Goal: Communication & Community: Answer question/provide support

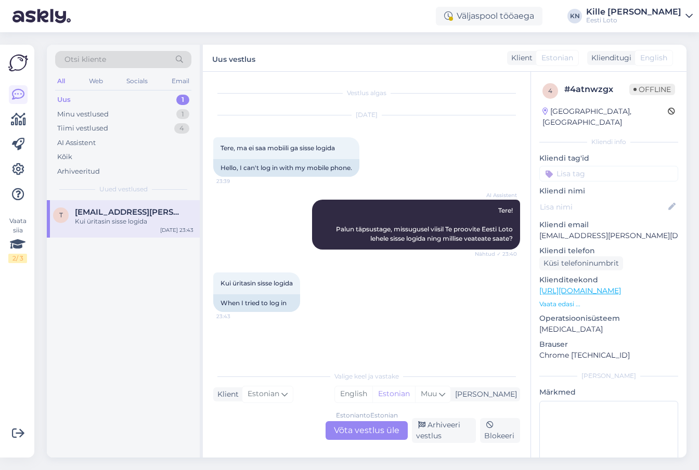
scroll to position [2, 0]
click at [17, 86] on link at bounding box center [18, 94] width 19 height 19
click at [90, 51] on div "Otsi kliente" at bounding box center [123, 59] width 136 height 17
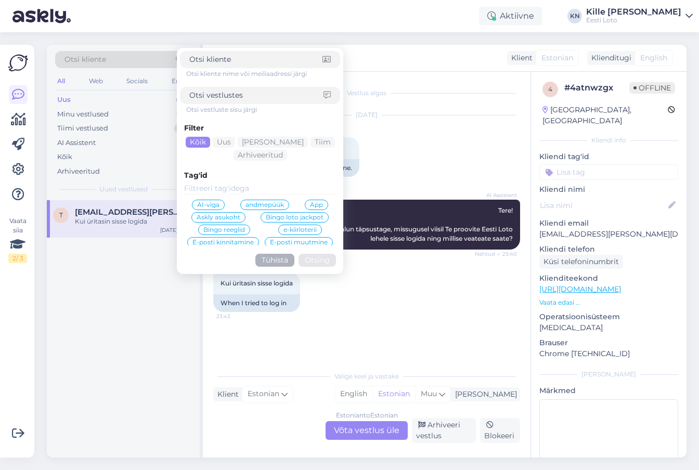
click at [225, 96] on input at bounding box center [256, 95] width 134 height 11
type input "mobiil-id"
click at [309, 258] on button "Otsing" at bounding box center [317, 260] width 37 height 13
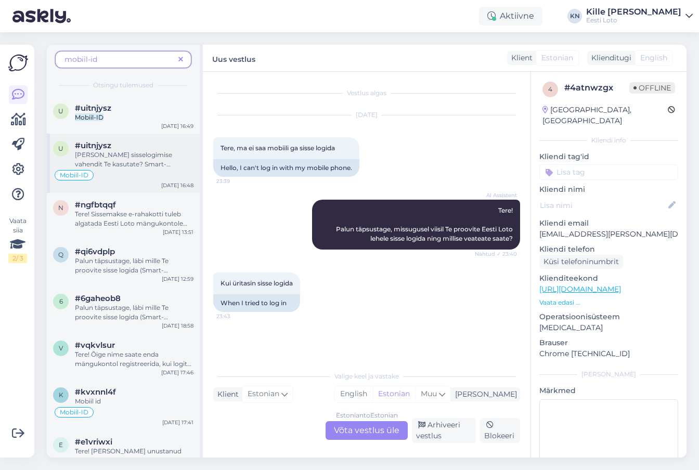
click at [109, 143] on span "#uitnjysz" at bounding box center [93, 145] width 36 height 9
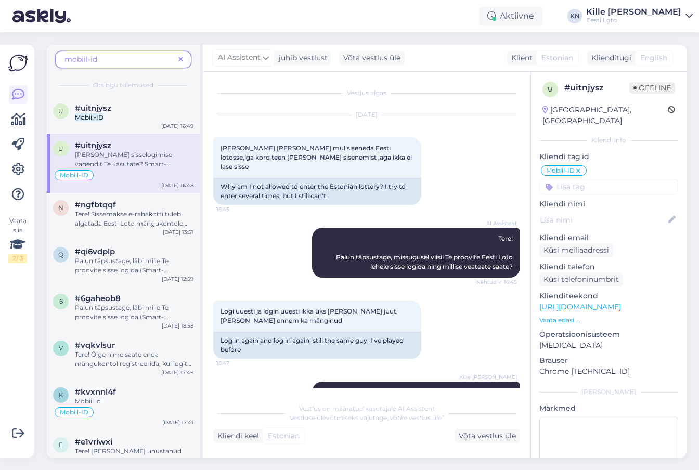
scroll to position [279, 0]
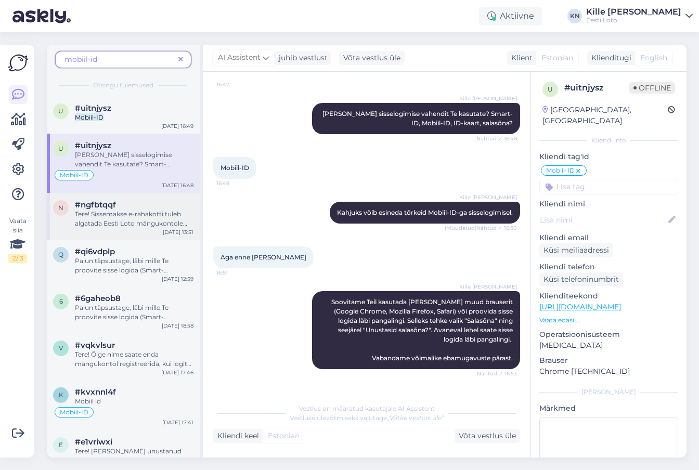
click at [123, 216] on span "Tere! Sissemakse e-rahakotti tuleb algatada Eesti Loto mängukontole sisseloginu…" at bounding box center [131, 256] width 112 height 92
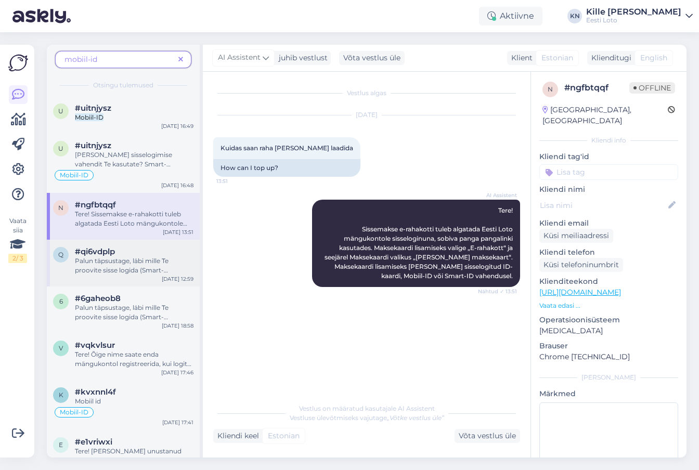
click at [121, 257] on span "Palun täpsustage, läbi mille Te proovite sisse logida (Smart-ID," at bounding box center [122, 270] width 94 height 27
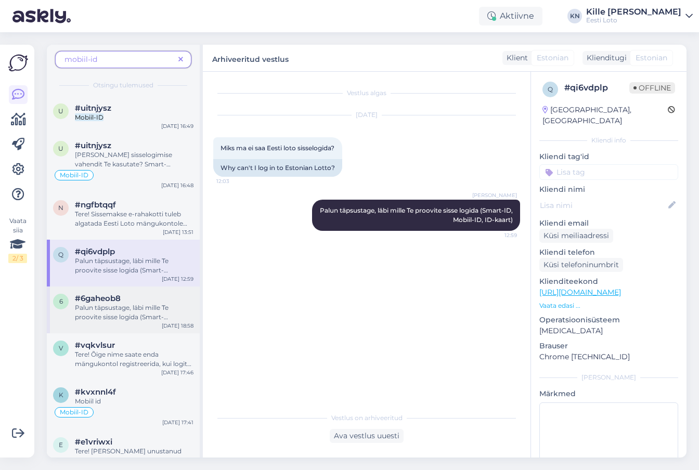
click at [116, 293] on div "6 #6gaheob8 Palun täpsustage, läbi mille Te proovite sisse logida (Smart-ID, Mo…" at bounding box center [123, 310] width 153 height 47
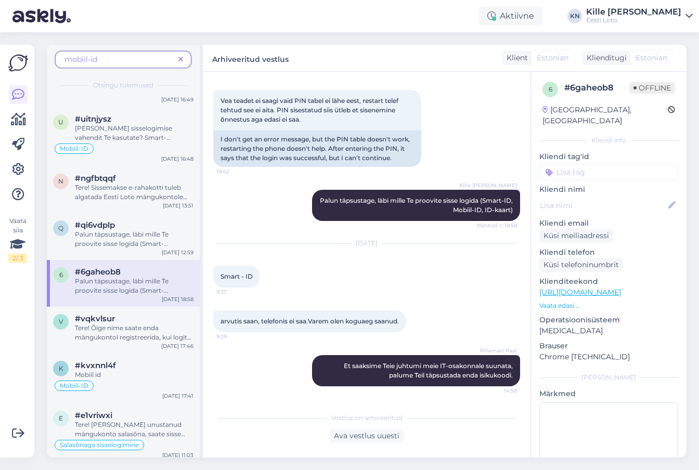
scroll to position [31, 0]
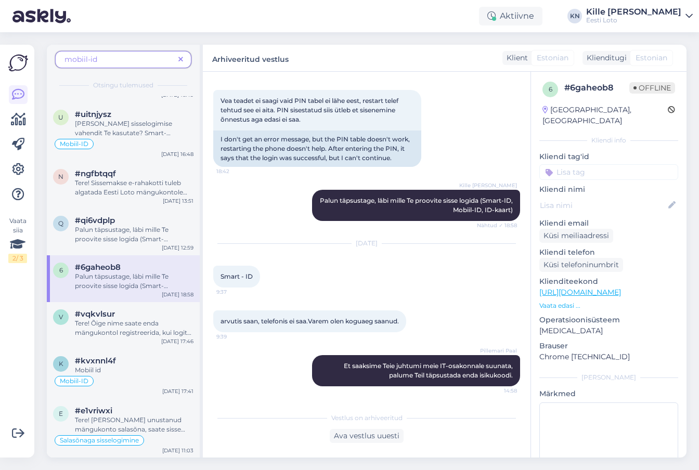
click at [115, 301] on div "6 #6gaheob8 Palun täpsustage, läbi mille Te proovite sisse logida (Smart-ID, Mo…" at bounding box center [123, 278] width 153 height 47
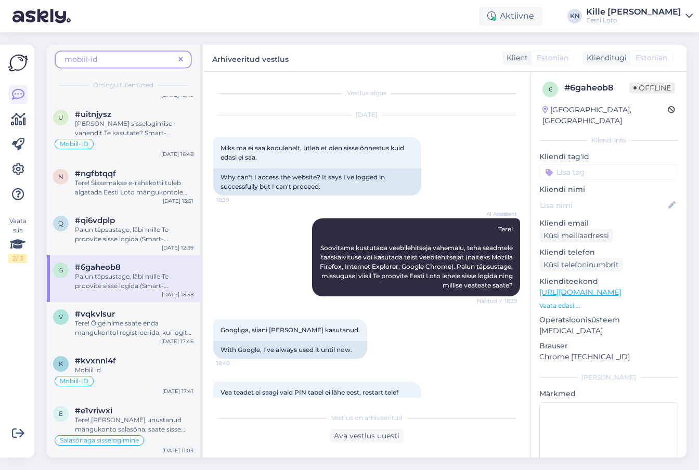
scroll to position [91, 0]
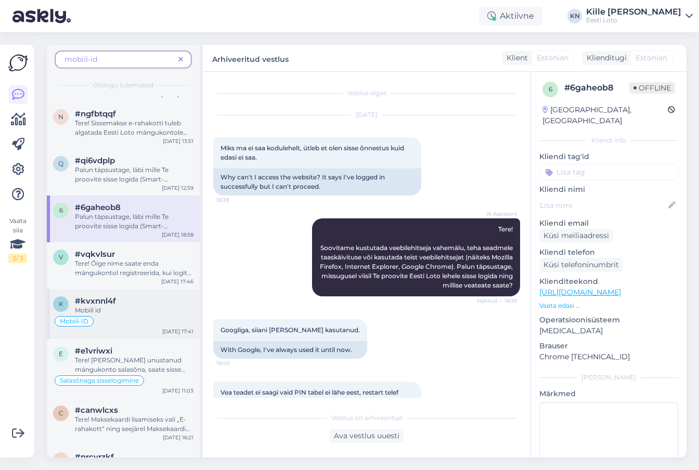
click at [102, 309] on div "Mobiil id" at bounding box center [134, 310] width 119 height 9
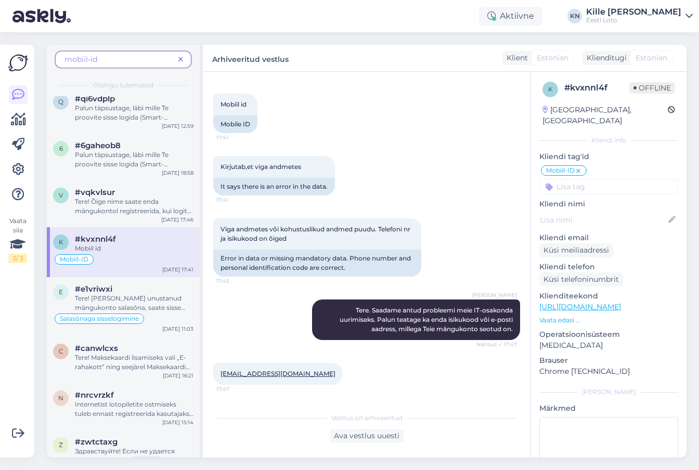
scroll to position [153, 0]
click at [104, 329] on div "e #e1vriwxi Tere! [PERSON_NAME] unustanud mängukonto salasõna, saate sisse logi…" at bounding box center [123, 306] width 153 height 59
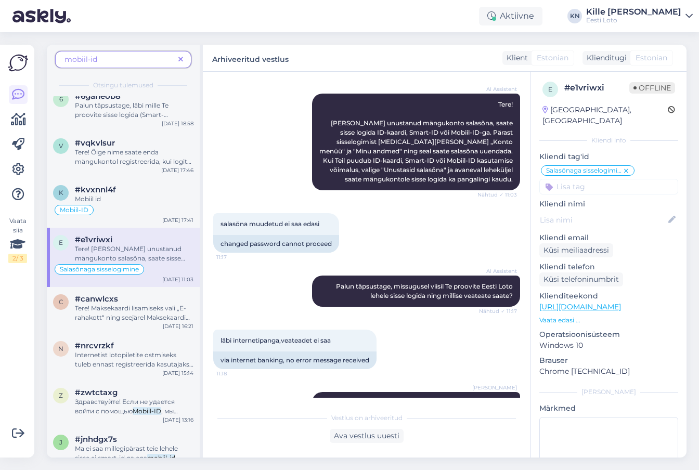
scroll to position [203, 0]
click at [104, 329] on div "c #canwlcxs Tere! Maksekaardi lisamiseks vali „E-rahakott“ ning seejärel Maksek…" at bounding box center [123, 310] width 153 height 47
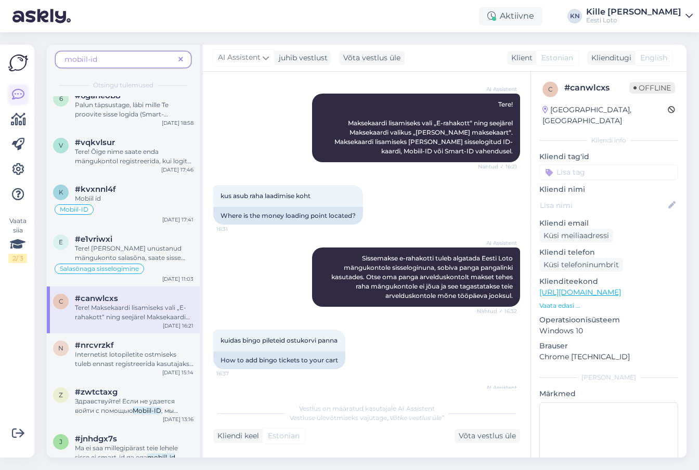
click at [14, 92] on icon at bounding box center [18, 94] width 12 height 12
click at [12, 95] on icon at bounding box center [18, 94] width 12 height 12
click at [19, 57] on img at bounding box center [18, 63] width 20 height 20
click at [182, 60] on icon at bounding box center [180, 59] width 5 height 7
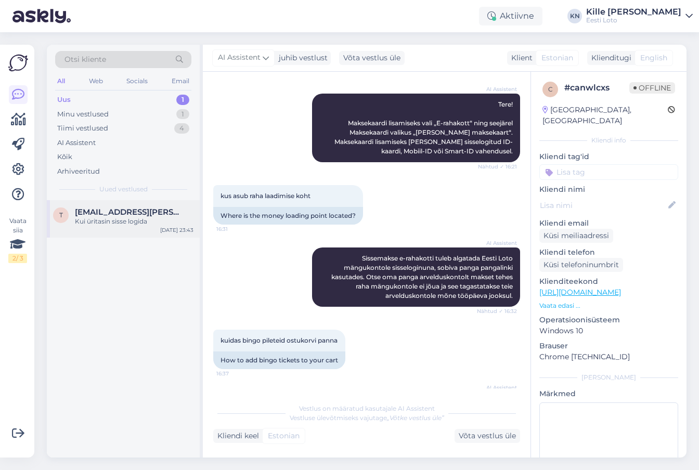
click at [89, 203] on div "t [EMAIL_ADDRESS][PERSON_NAME][DOMAIN_NAME] Kui üritasin sisse logida [DATE] 23…" at bounding box center [123, 218] width 153 height 37
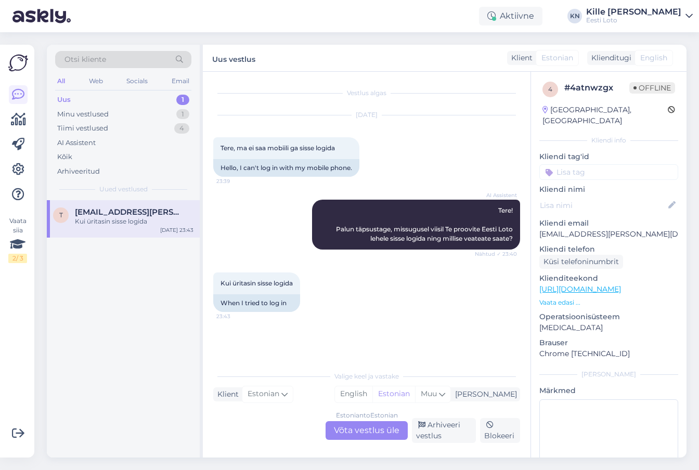
click at [354, 430] on div "Estonian to Estonian Võta vestlus üle" at bounding box center [367, 430] width 82 height 19
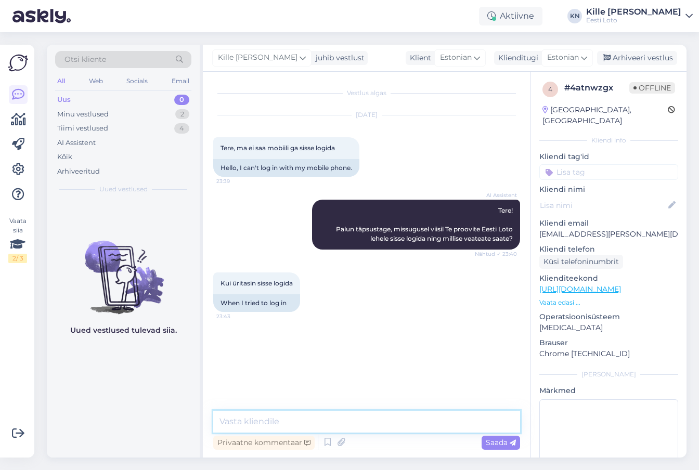
click at [339, 430] on textarea at bounding box center [366, 422] width 307 height 22
click at [358, 427] on textarea at bounding box center [366, 422] width 307 height 22
paste textarea "Kahjuks võib tõepoolest hetkel esineda tõrkeid Smart-ID-ga sisselogimisel. Soov…"
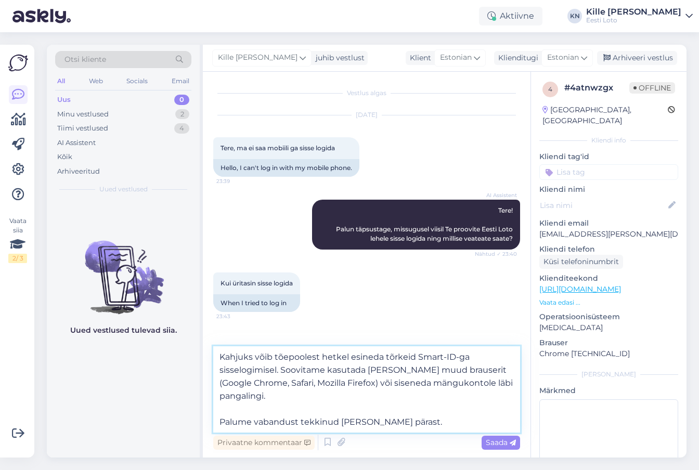
click at [297, 358] on textarea "Kahjuks võib tõepoolest hetkel esineda tõrkeid Smart-ID-ga sisselogimisel. Soov…" at bounding box center [366, 389] width 307 height 86
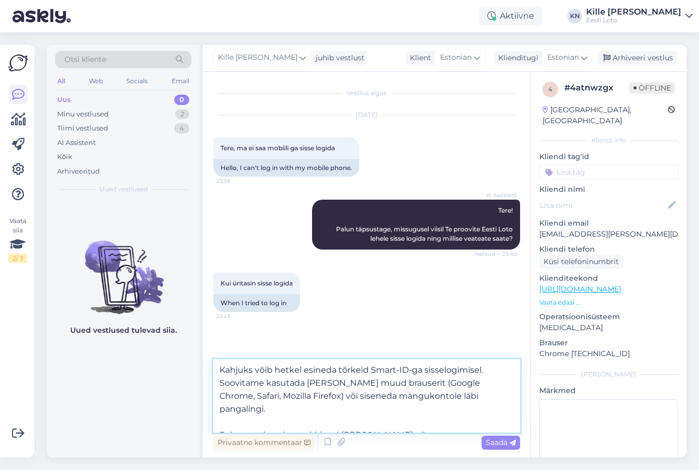
click at [384, 370] on textarea "Kahjuks võib hetkel esineda tõrkeid Smart-ID-ga sisselogimisel. Soovitame kasut…" at bounding box center [366, 395] width 307 height 73
click at [462, 397] on textarea "Kahjuks võib hetkel esineda tõrkeid Mobiil-ID-ga sisselogimisel. Soovitame kasu…" at bounding box center [366, 395] width 307 height 73
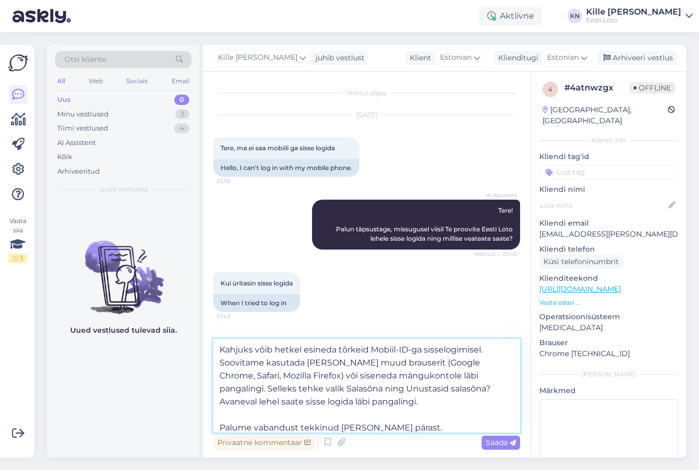
drag, startPoint x: 370, startPoint y: 399, endPoint x: 172, endPoint y: 398, distance: 198.2
click at [213, 398] on textarea "Kahjuks võib hetkel esineda tõrkeid Mobiil-ID-ga sisselogimisel. Soovitame kasu…" at bounding box center [366, 386] width 307 height 94
click at [410, 393] on textarea "Kahjuks võib hetkel esineda tõrkeid Mobiil-ID-ga sisselogimisel. Soovitame kasu…" at bounding box center [366, 386] width 307 height 94
click at [267, 391] on textarea "Kahjuks võib hetkel esineda tõrkeid Mobiil-ID-ga sisselogimisel. Soovitame kasu…" at bounding box center [366, 386] width 307 height 94
click at [306, 389] on textarea "Kahjuks võib hetkel esineda tõrkeid Mobiil-ID-ga sisselogimisel. Soovitame kasu…" at bounding box center [366, 386] width 307 height 94
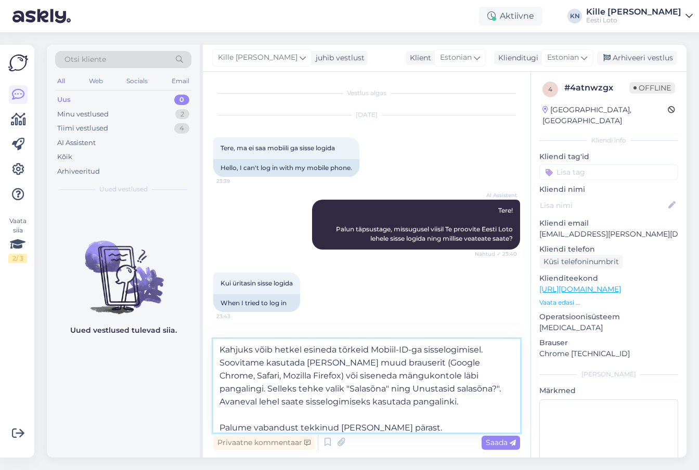
click at [332, 389] on textarea "Kahjuks võib hetkel esineda tõrkeid Mobiil-ID-ga sisselogimisel. Soovitame kasu…" at bounding box center [366, 386] width 307 height 94
click at [457, 397] on textarea "Kahjuks võib hetkel esineda tõrkeid Mobiil-ID-ga sisselogimisel. Soovitame kasu…" at bounding box center [366, 386] width 307 height 94
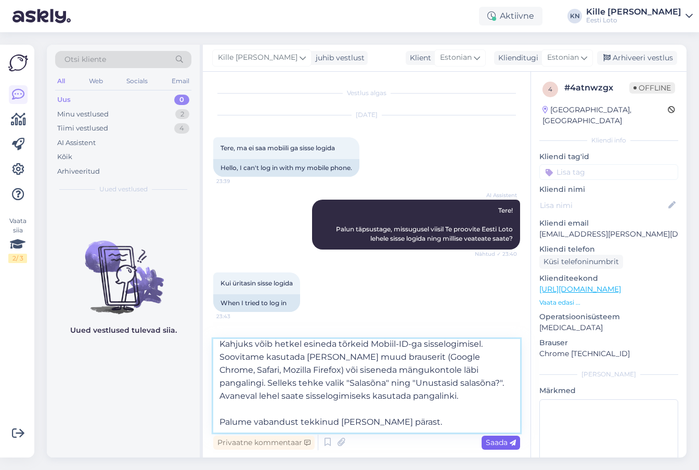
type textarea "Kahjuks võib hetkel esineda tõrkeid Mobiil-ID-ga sisselogimisel. Soovitame kasu…"
click at [494, 441] on span "Saada" at bounding box center [501, 442] width 30 height 9
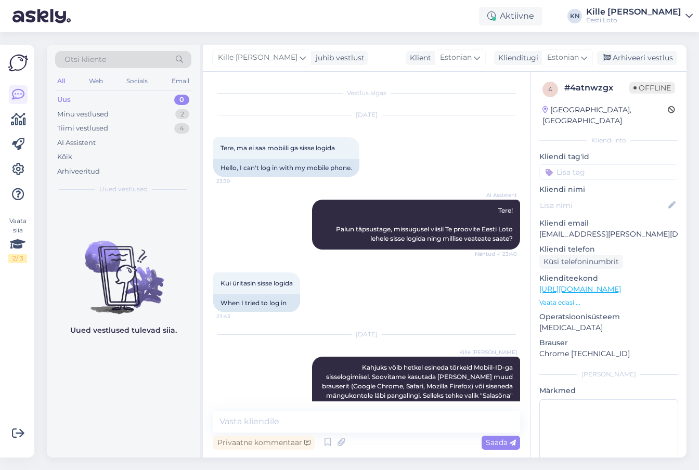
scroll to position [0, 0]
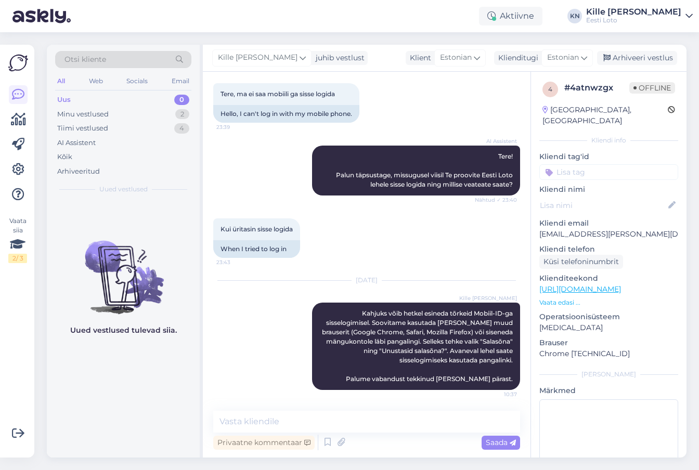
click at [591, 166] on input at bounding box center [608, 172] width 139 height 16
type input "mobii"
click at [603, 198] on span "Mobiil-ID" at bounding box center [608, 201] width 29 height 6
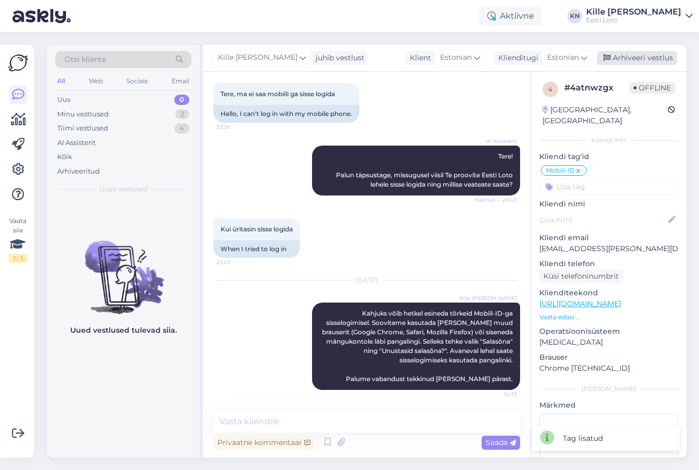
click at [625, 58] on div "Arhiveeri vestlus" at bounding box center [637, 58] width 80 height 14
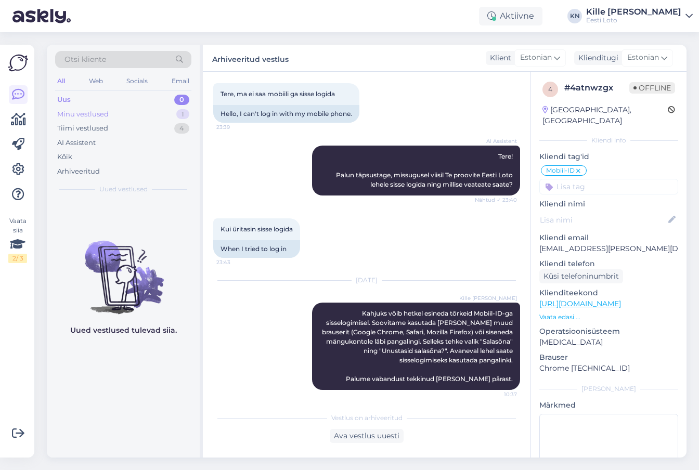
click at [110, 111] on div "Minu vestlused 1" at bounding box center [123, 114] width 136 height 15
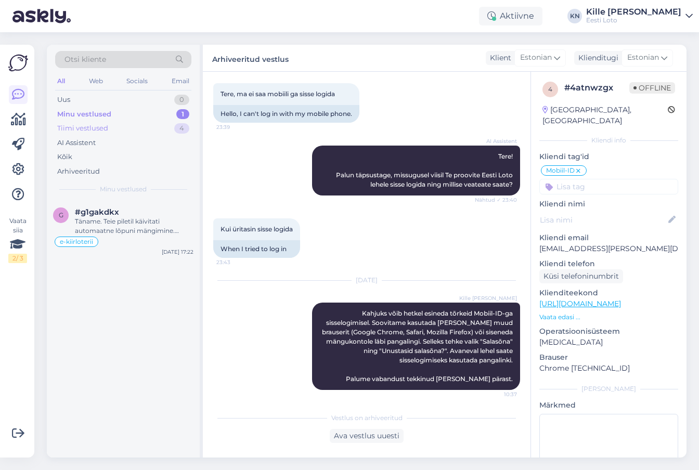
click at [100, 130] on div "Tiimi vestlused" at bounding box center [82, 128] width 51 height 10
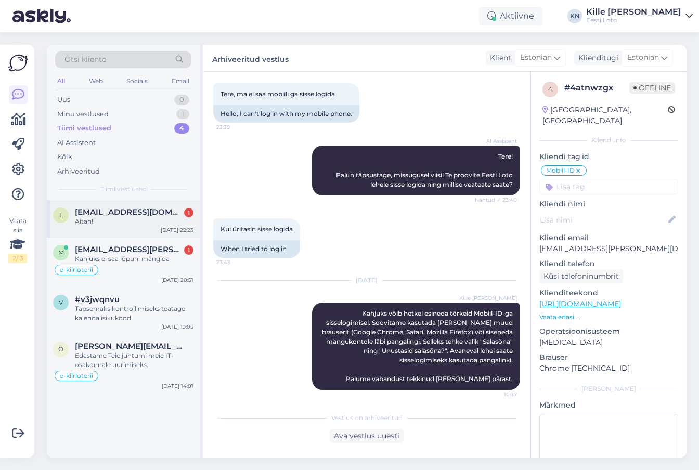
click at [114, 231] on div "l [EMAIL_ADDRESS][DOMAIN_NAME] 1 Aitäh! [DATE] 22:23" at bounding box center [123, 218] width 153 height 37
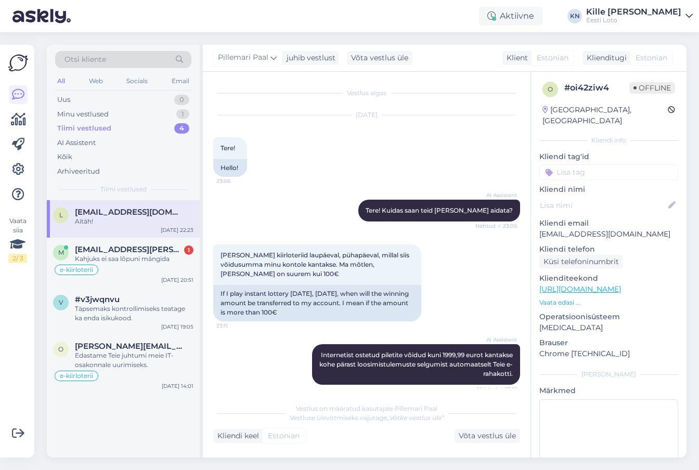
scroll to position [1653, 0]
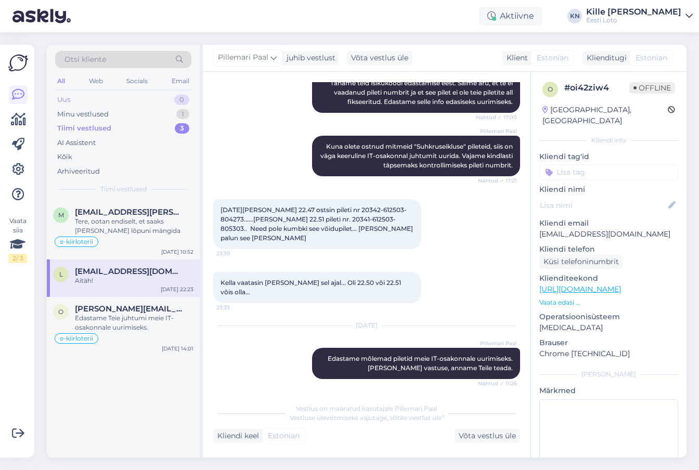
click at [102, 104] on div "Uus 0" at bounding box center [123, 100] width 136 height 15
